Goal: Task Accomplishment & Management: Use online tool/utility

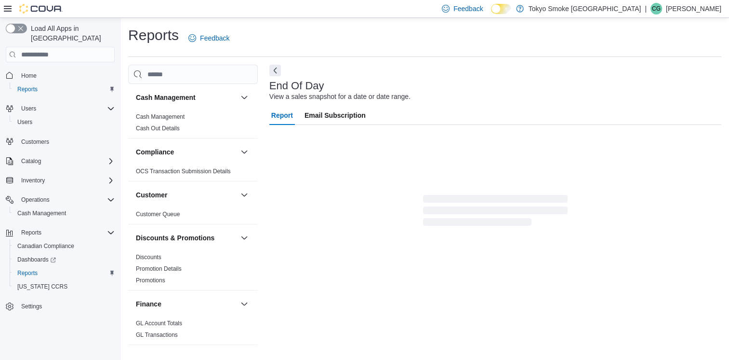
scroll to position [2, 0]
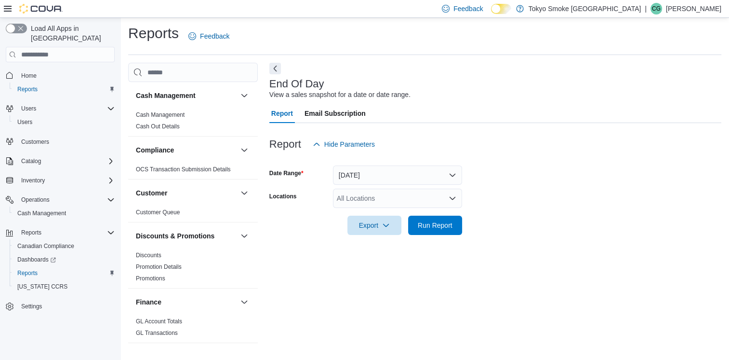
click at [453, 197] on icon "Open list of options" at bounding box center [453, 198] width 8 height 8
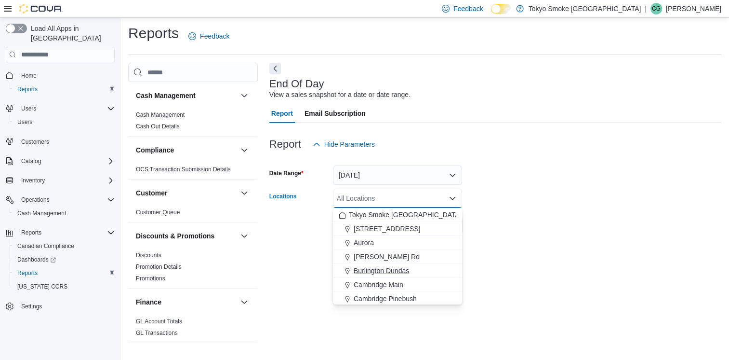
click at [377, 271] on span "Burlington Dundas" at bounding box center [381, 271] width 55 height 10
click at [604, 244] on div at bounding box center [495, 241] width 452 height 12
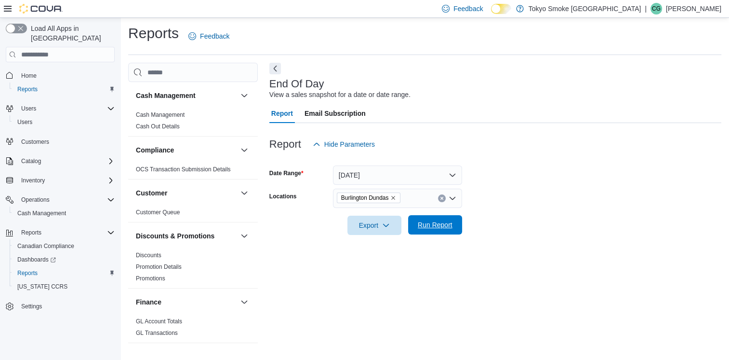
click at [432, 225] on span "Run Report" at bounding box center [435, 225] width 35 height 10
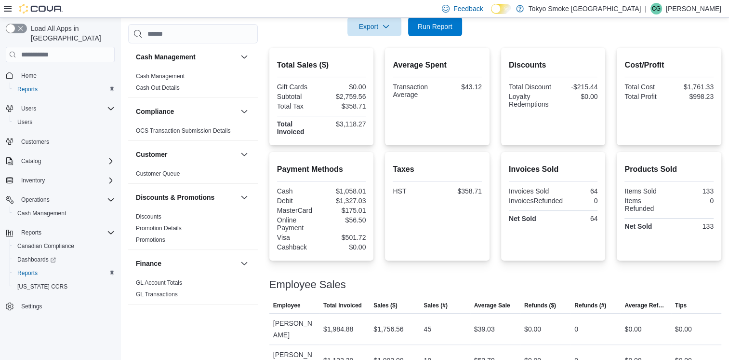
scroll to position [201, 0]
